Goal: Task Accomplishment & Management: Complete application form

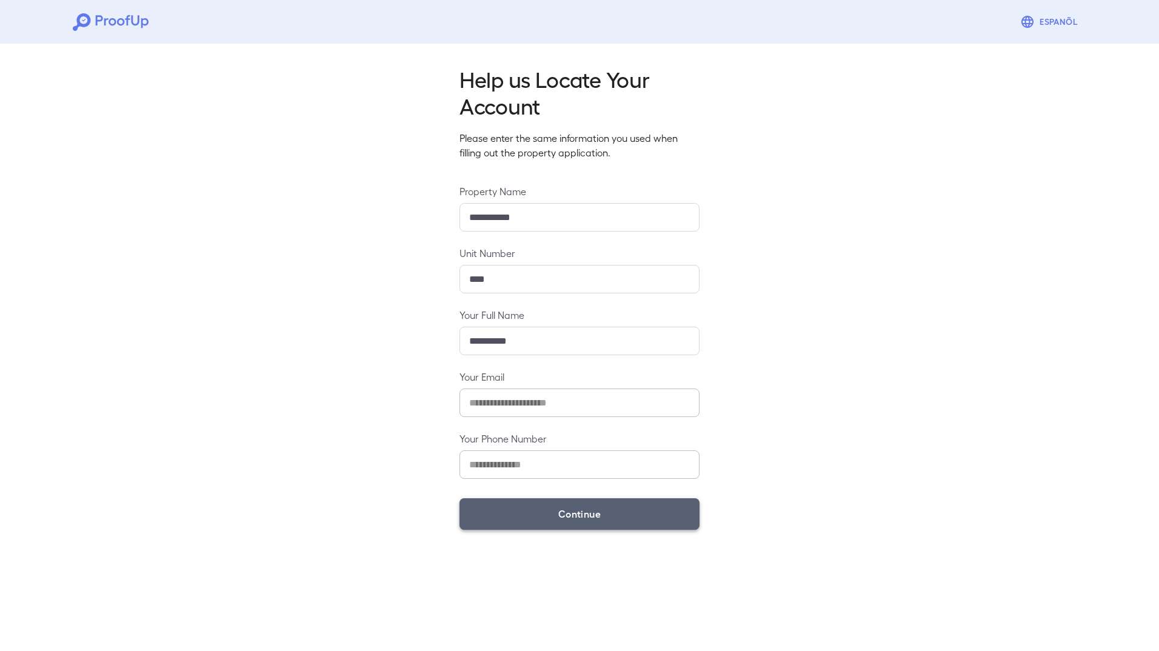
click at [566, 515] on button "Continue" at bounding box center [580, 514] width 240 height 32
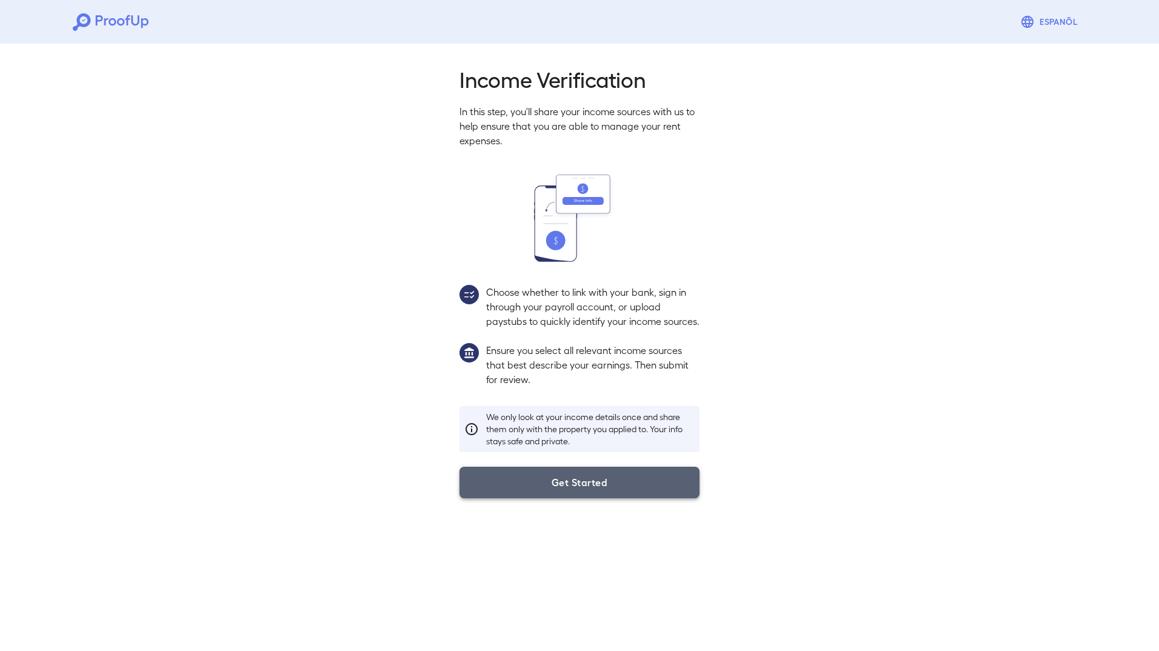
click at [608, 498] on button "Get Started" at bounding box center [580, 483] width 240 height 32
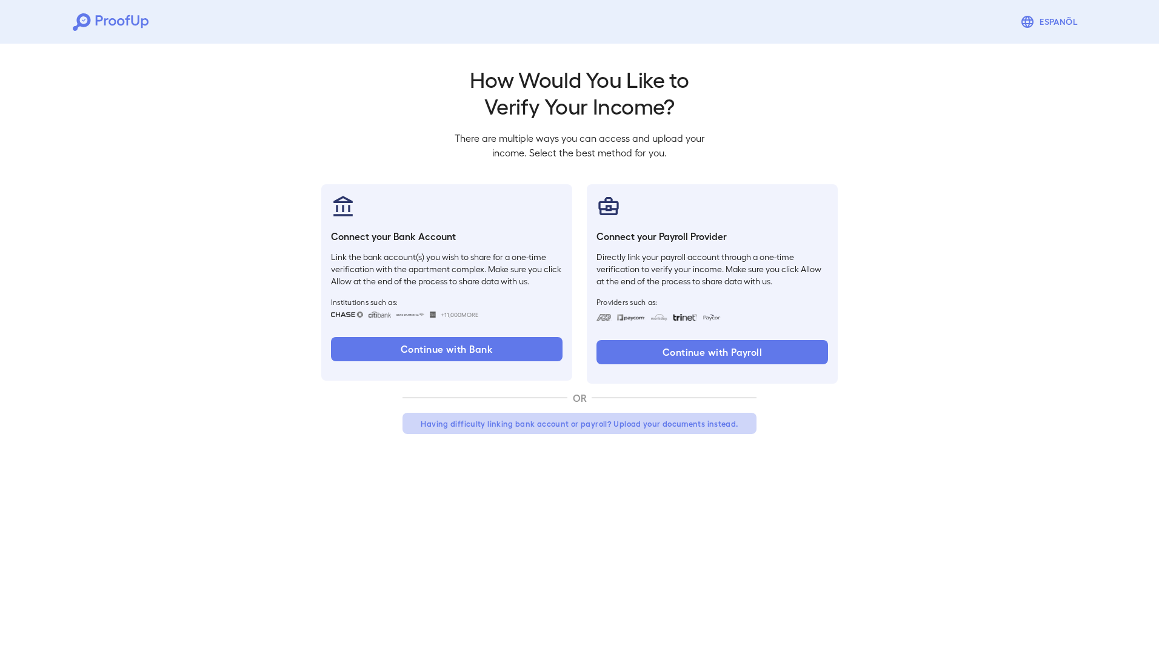
click at [692, 421] on button "Having difficulty linking bank account or payroll? Upload your documents instea…" at bounding box center [580, 424] width 354 height 22
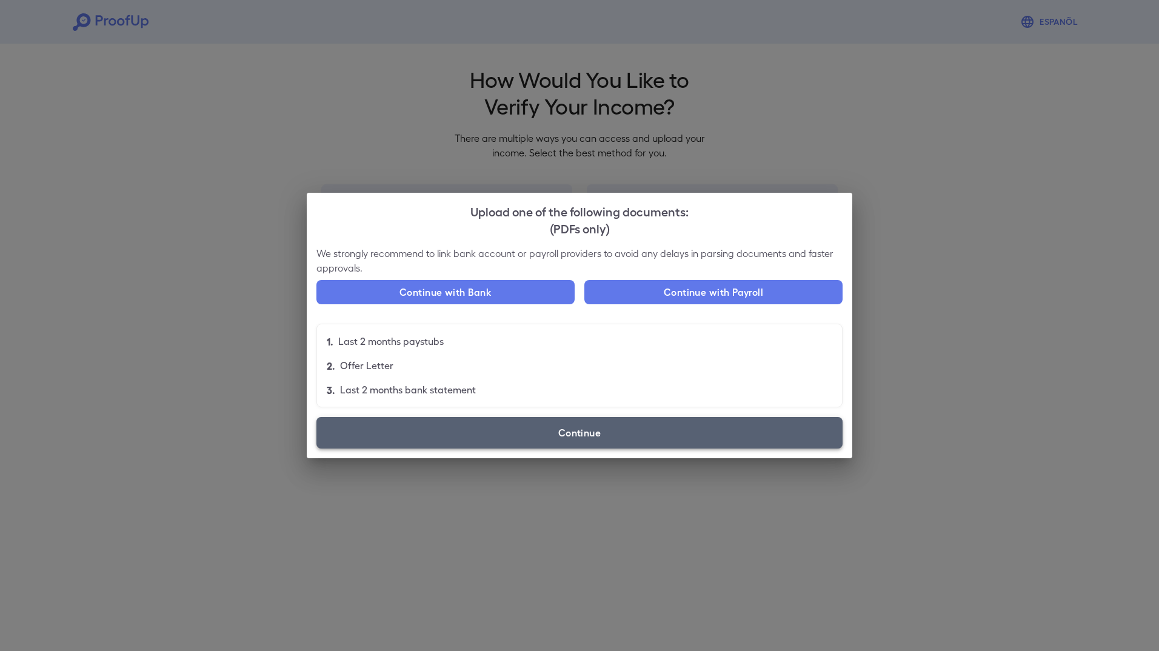
click at [607, 421] on label "Continue" at bounding box center [580, 433] width 526 height 32
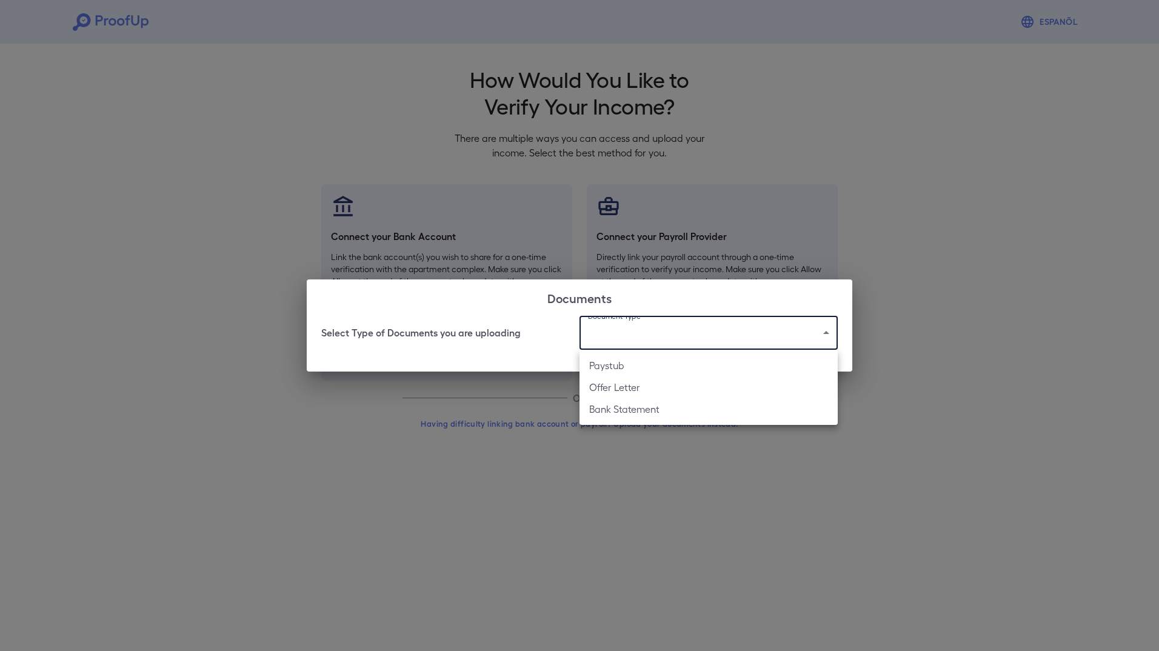
click at [808, 335] on body "Espanõl Go back How Would You Like to Verify Your Income? There are multiple wa…" at bounding box center [579, 231] width 1159 height 463
click at [633, 369] on li "Paystub" at bounding box center [709, 366] width 258 height 22
type input "*******"
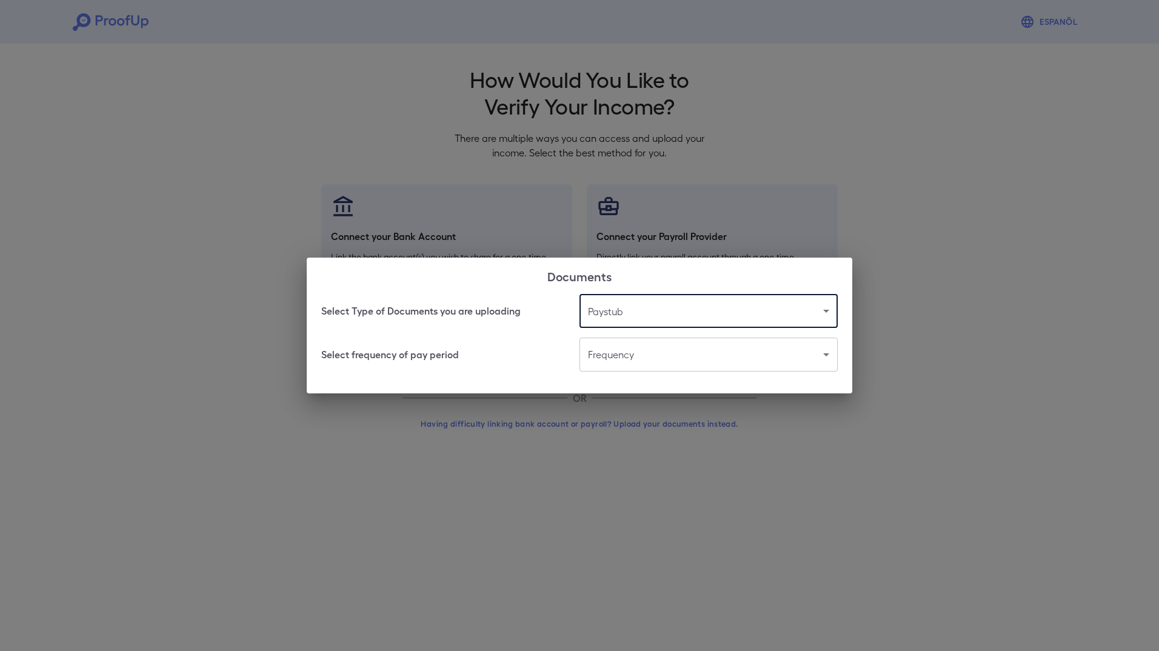
click at [718, 354] on body "Espanõl Go back How Would You Like to Verify Your Income? There are multiple wa…" at bounding box center [579, 231] width 1159 height 463
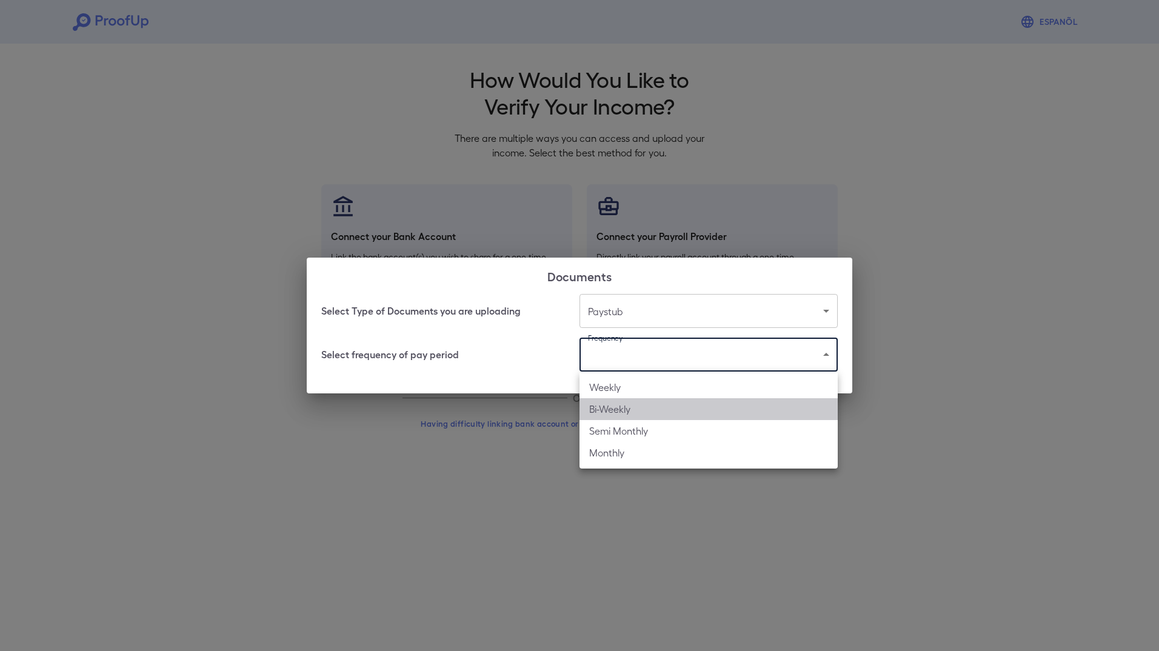
click at [635, 415] on li "Bi-Weekly" at bounding box center [709, 409] width 258 height 22
type input "*********"
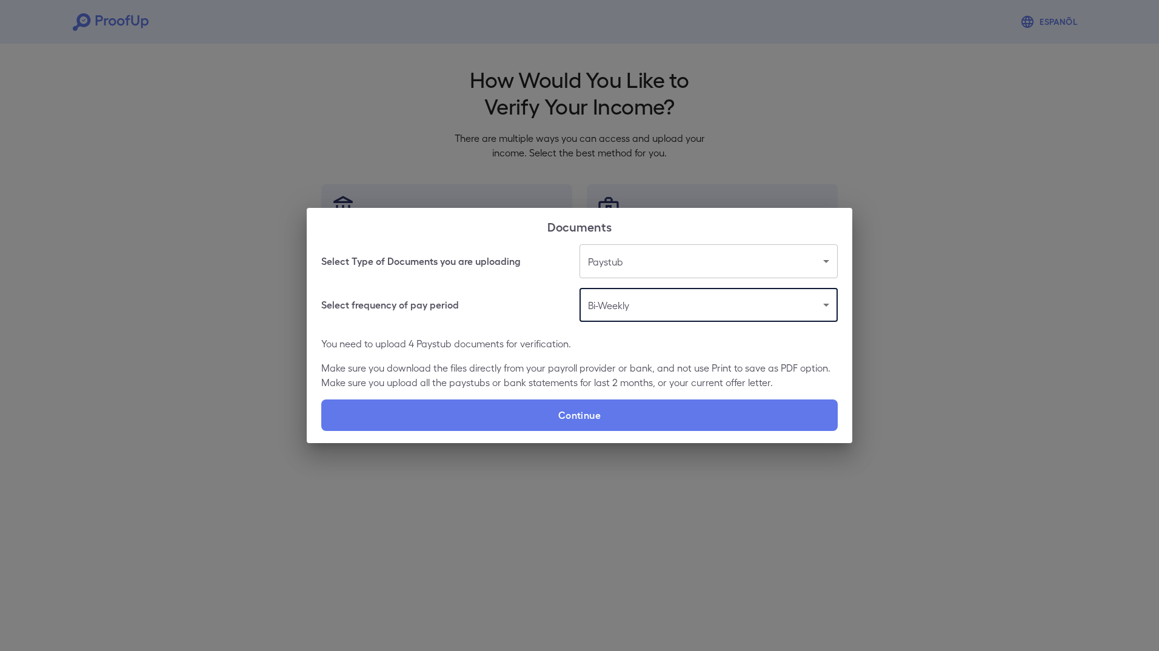
click at [635, 415] on label "Continue" at bounding box center [579, 416] width 517 height 32
click at [322, 431] on input "Continue" at bounding box center [321, 431] width 1 height 1
type input "**********"
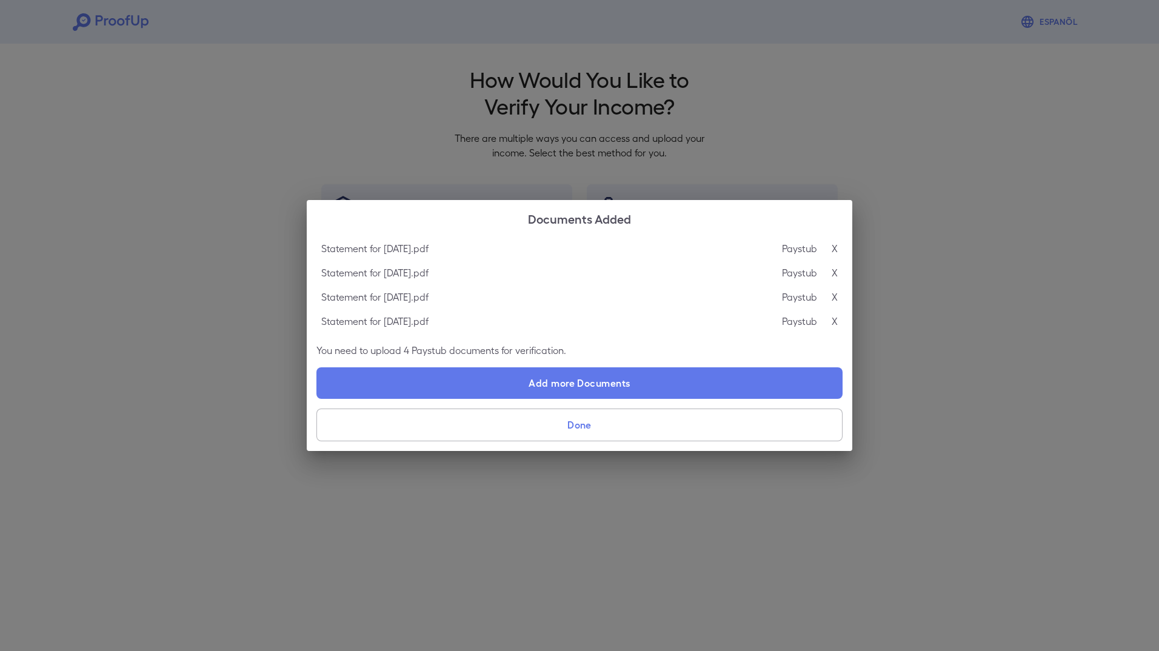
click at [690, 422] on button "Done" at bounding box center [580, 425] width 526 height 33
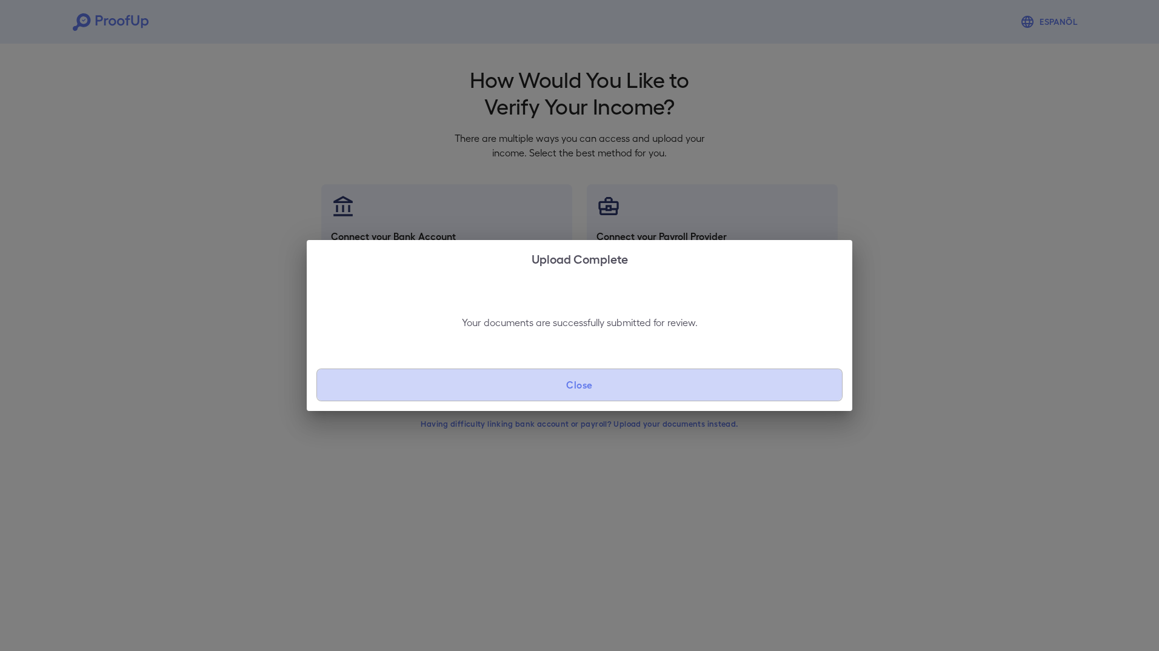
click at [695, 383] on button "Close" at bounding box center [580, 385] width 526 height 33
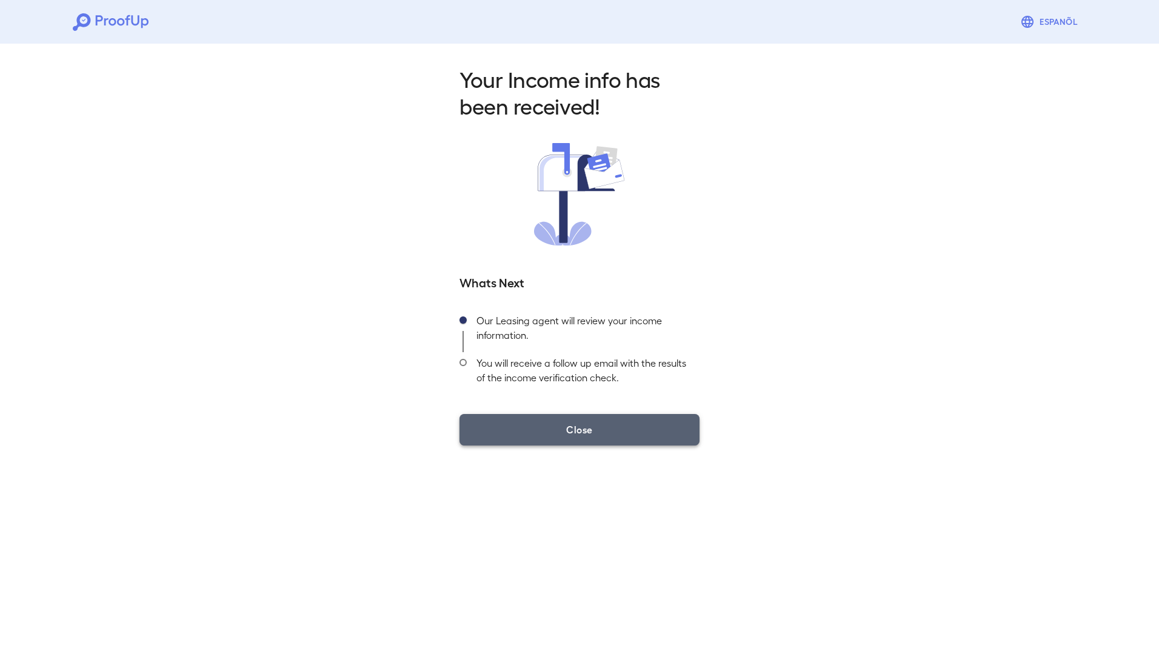
click at [616, 427] on button "Close" at bounding box center [580, 430] width 240 height 32
